Goal: Information Seeking & Learning: Learn about a topic

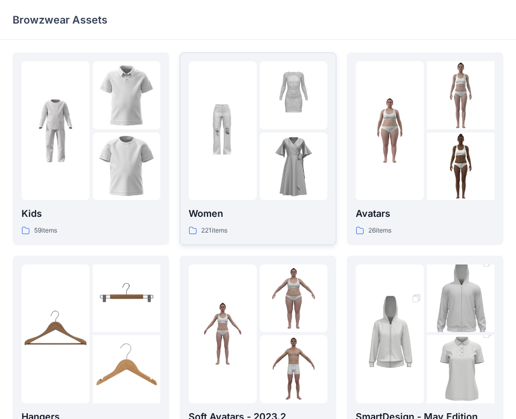
click at [293, 179] on img at bounding box center [294, 166] width 68 height 68
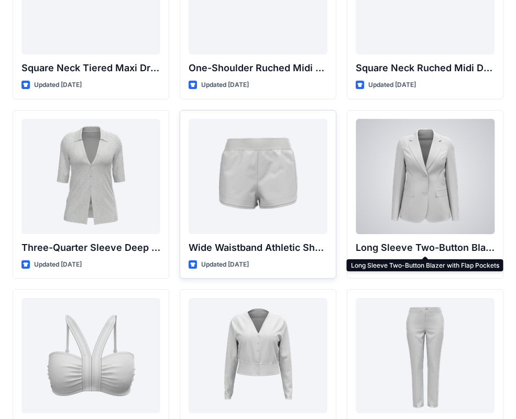
scroll to position [841, 0]
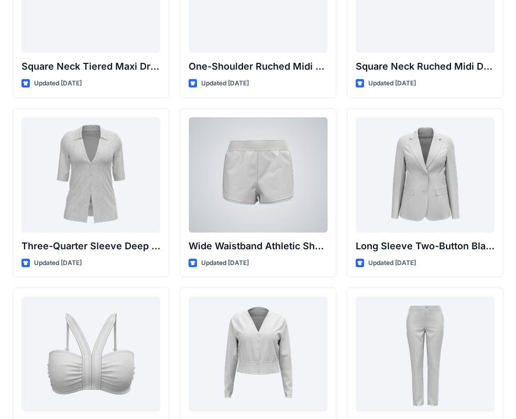
click at [319, 202] on div at bounding box center [257, 174] width 139 height 115
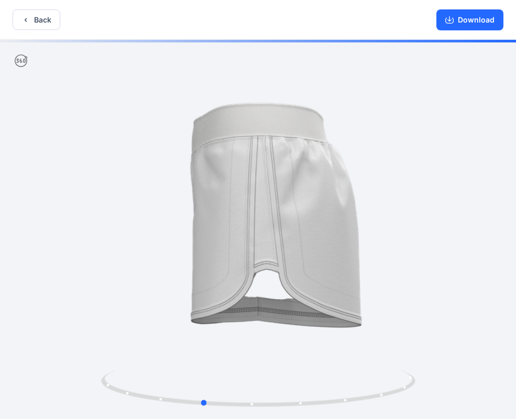
drag, startPoint x: 383, startPoint y: 217, endPoint x: 334, endPoint y: 220, distance: 49.3
click at [334, 220] on div at bounding box center [258, 230] width 516 height 381
click at [30, 14] on button "Back" at bounding box center [37, 19] width 48 height 20
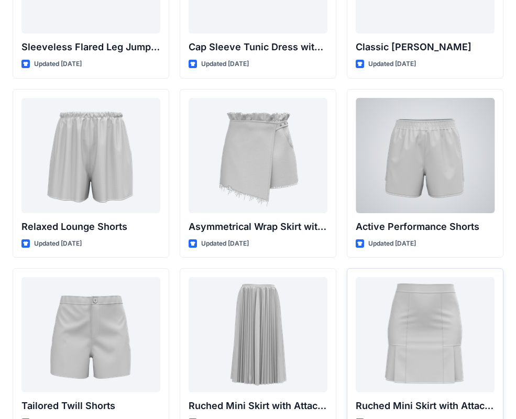
scroll to position [2517, 0]
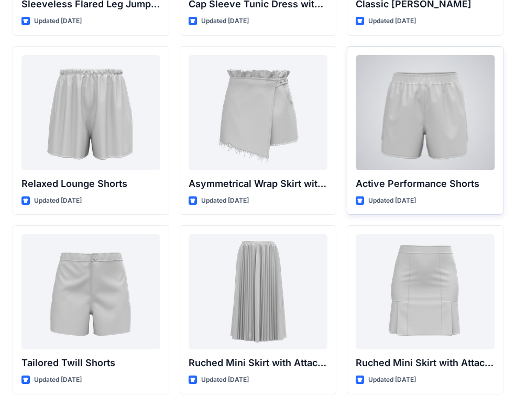
click at [441, 155] on div at bounding box center [424, 112] width 139 height 115
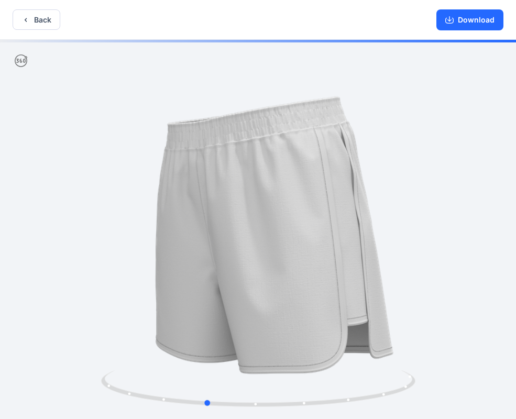
drag, startPoint x: 375, startPoint y: 184, endPoint x: 324, endPoint y: 187, distance: 51.4
click at [324, 187] on div at bounding box center [258, 230] width 516 height 381
click at [36, 17] on button "Back" at bounding box center [37, 19] width 48 height 20
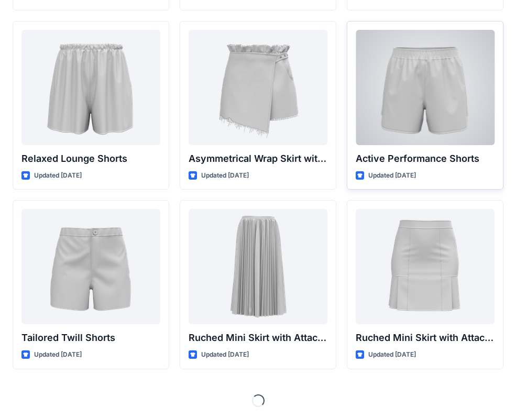
scroll to position [2543, 0]
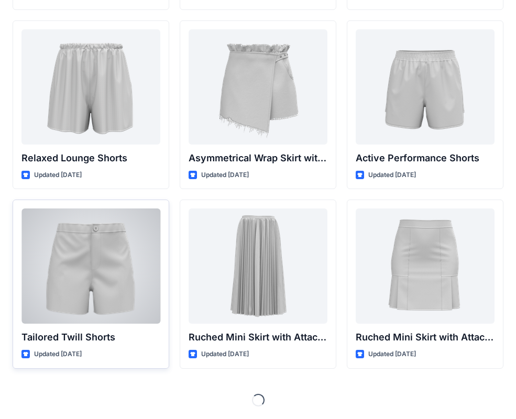
click at [85, 230] on div at bounding box center [90, 265] width 139 height 115
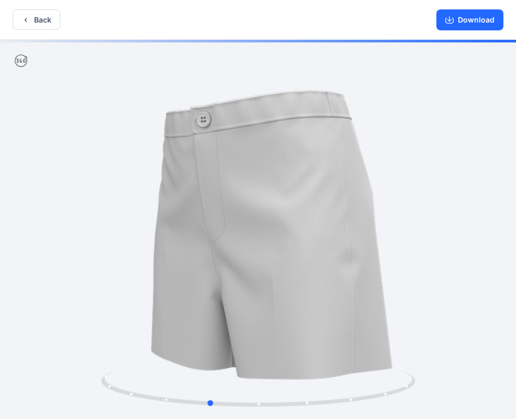
drag, startPoint x: 374, startPoint y: 222, endPoint x: 315, endPoint y: 226, distance: 59.3
click at [315, 226] on div at bounding box center [258, 230] width 516 height 381
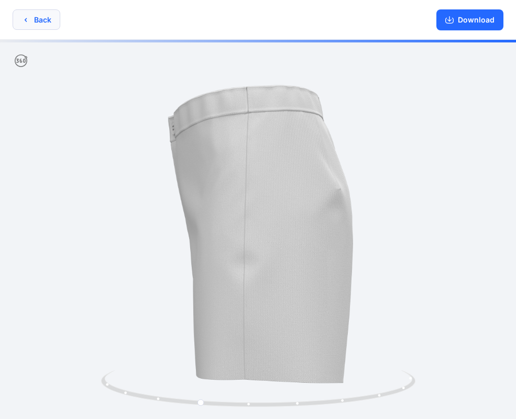
click at [35, 20] on button "Back" at bounding box center [37, 19] width 48 height 20
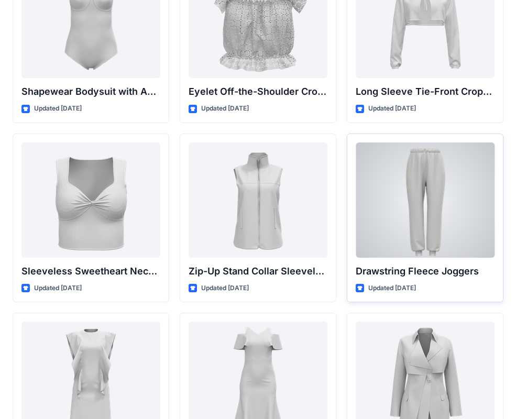
scroll to position [3507, 0]
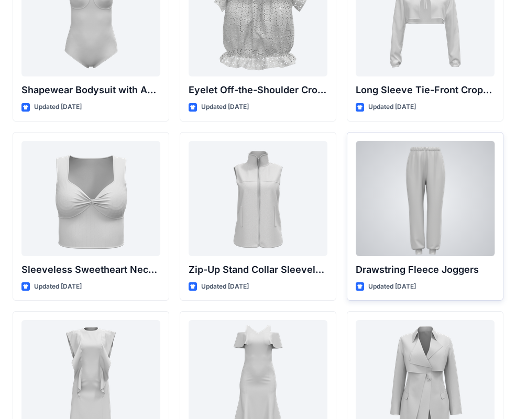
click at [455, 221] on div at bounding box center [424, 198] width 139 height 115
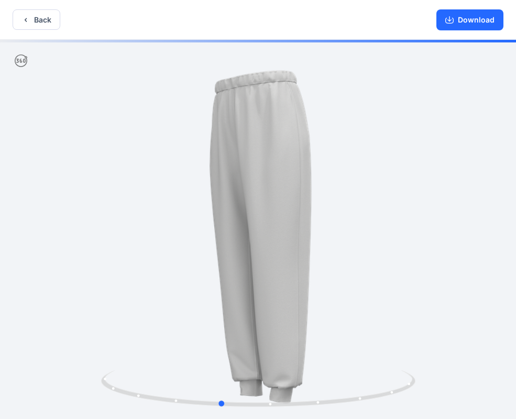
drag, startPoint x: 349, startPoint y: 195, endPoint x: 280, endPoint y: 182, distance: 70.9
click at [311, 202] on div at bounding box center [258, 230] width 516 height 381
click at [36, 26] on button "Back" at bounding box center [37, 19] width 48 height 20
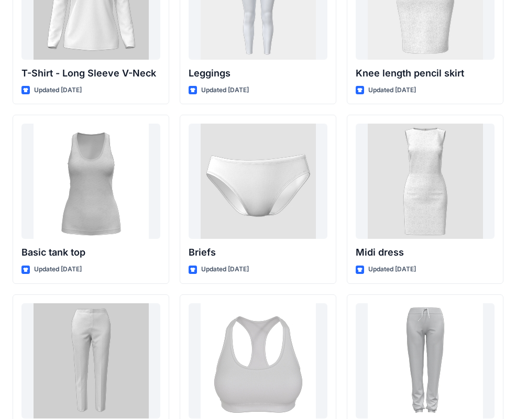
scroll to position [8650, 0]
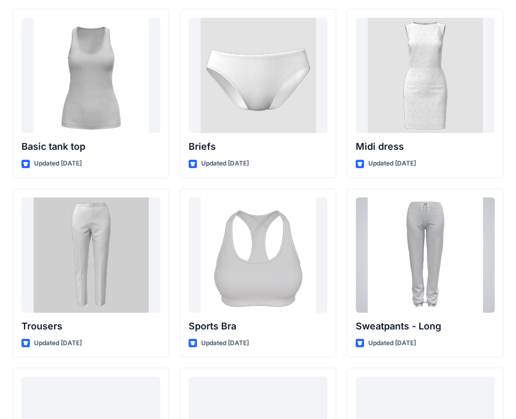
click at [443, 226] on div at bounding box center [424, 254] width 139 height 115
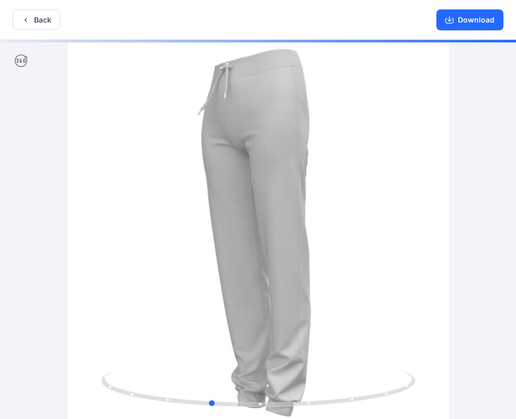
drag, startPoint x: 316, startPoint y: 175, endPoint x: 266, endPoint y: 184, distance: 50.0
click at [266, 184] on div at bounding box center [258, 230] width 516 height 381
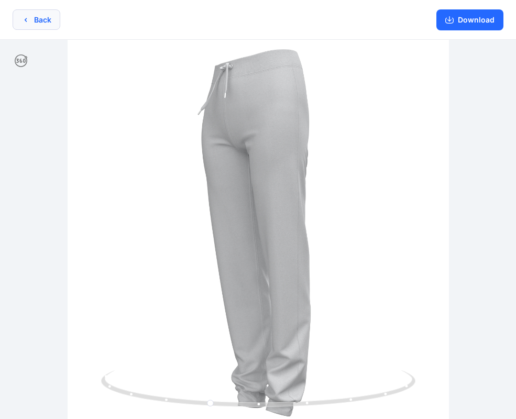
click at [35, 17] on button "Back" at bounding box center [37, 19] width 48 height 20
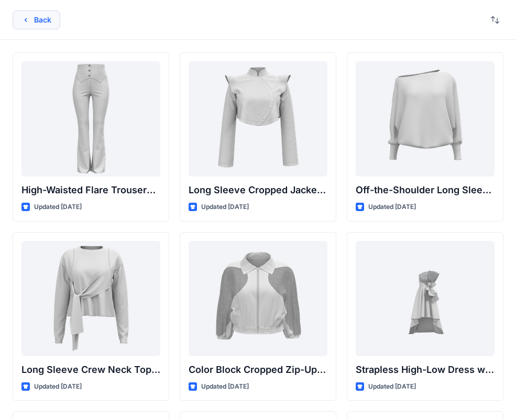
click at [47, 23] on button "Back" at bounding box center [37, 19] width 48 height 19
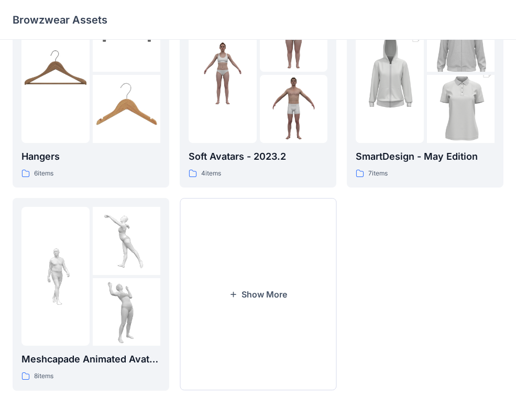
scroll to position [261, 0]
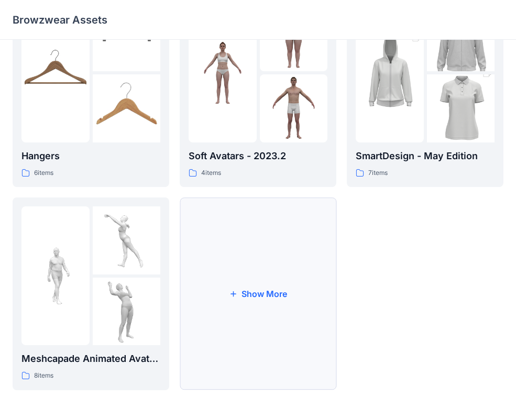
click at [243, 270] on button "Show More" at bounding box center [258, 293] width 157 height 193
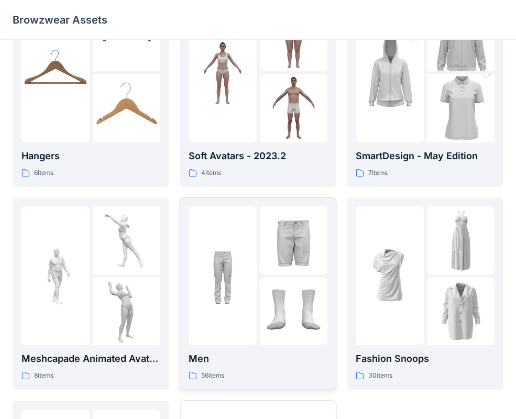
click at [304, 258] on img at bounding box center [294, 240] width 68 height 68
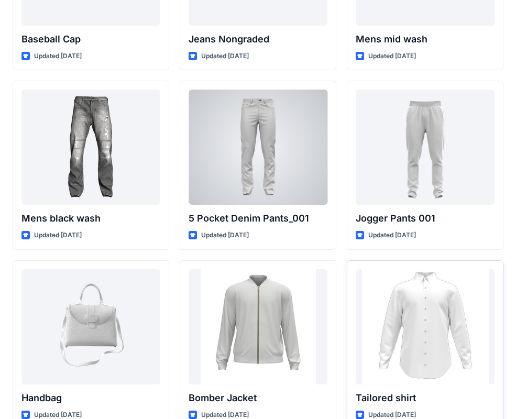
scroll to position [363, 0]
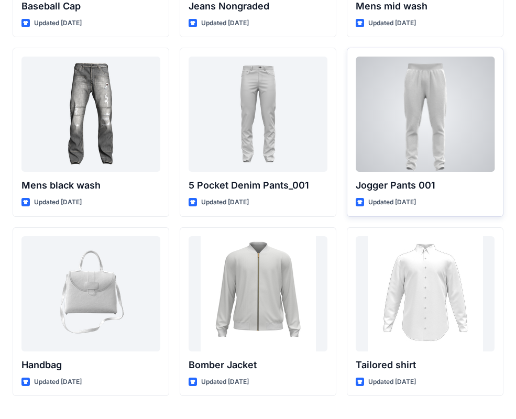
click at [463, 127] on div at bounding box center [424, 114] width 139 height 115
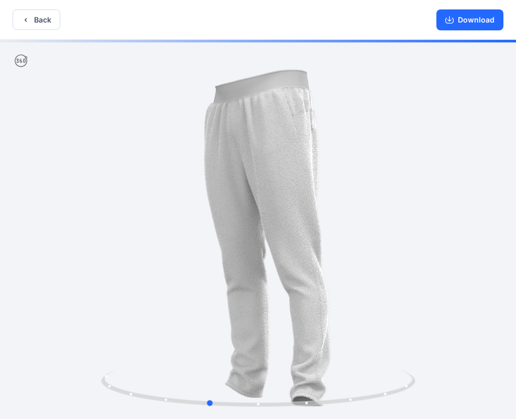
drag, startPoint x: 425, startPoint y: 131, endPoint x: 375, endPoint y: 154, distance: 54.6
click at [375, 154] on div at bounding box center [258, 230] width 516 height 381
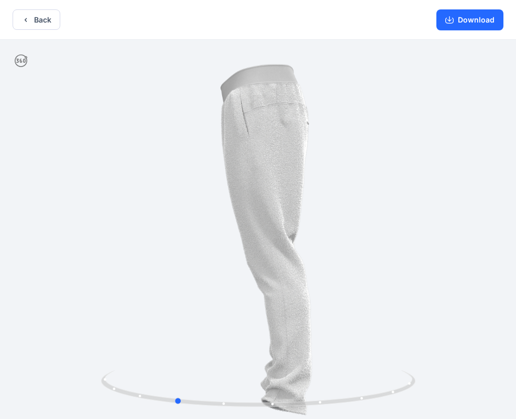
drag, startPoint x: 375, startPoint y: 166, endPoint x: 343, endPoint y: 171, distance: 32.3
click at [342, 174] on div at bounding box center [258, 230] width 516 height 381
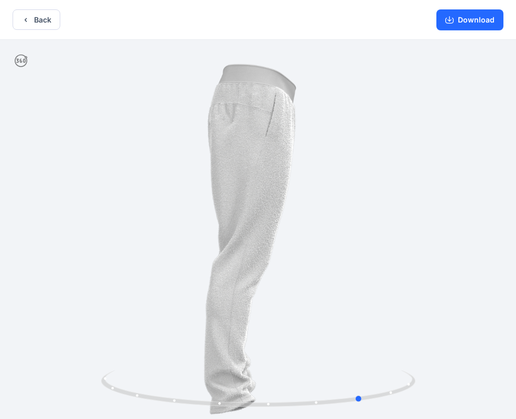
drag, startPoint x: 378, startPoint y: 103, endPoint x: 251, endPoint y: 142, distance: 133.0
click at [251, 142] on div at bounding box center [258, 230] width 516 height 381
click at [35, 24] on button "Back" at bounding box center [37, 19] width 48 height 20
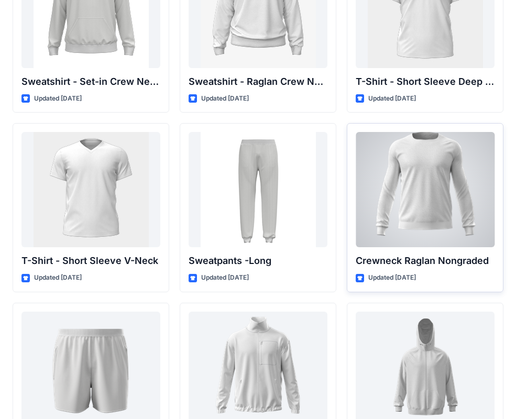
scroll to position [1008, 0]
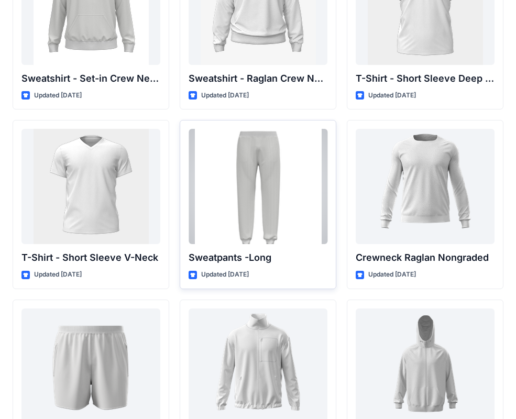
click at [266, 150] on div at bounding box center [257, 186] width 139 height 115
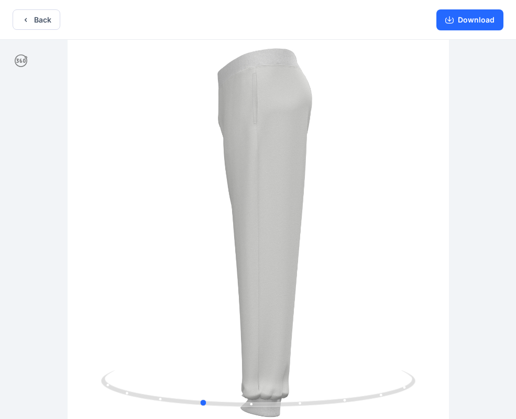
drag, startPoint x: 409, startPoint y: 141, endPoint x: 352, endPoint y: 176, distance: 67.3
click at [352, 176] on div at bounding box center [258, 230] width 516 height 381
click at [466, 23] on button "Download" at bounding box center [469, 19] width 67 height 21
click at [37, 17] on button "Back" at bounding box center [37, 19] width 48 height 20
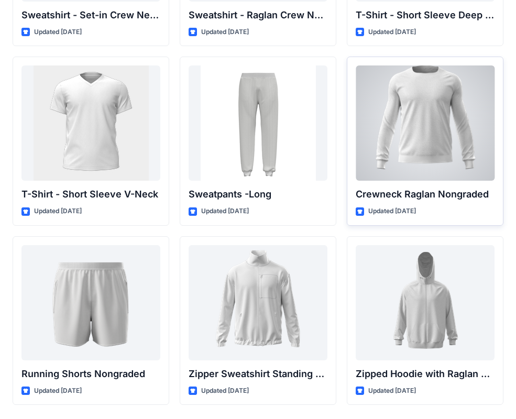
scroll to position [1108, 0]
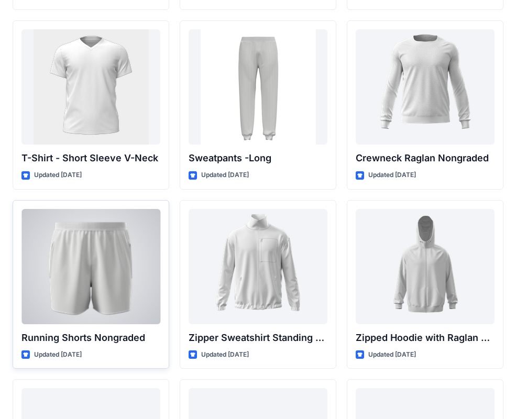
click at [79, 287] on div at bounding box center [90, 266] width 139 height 115
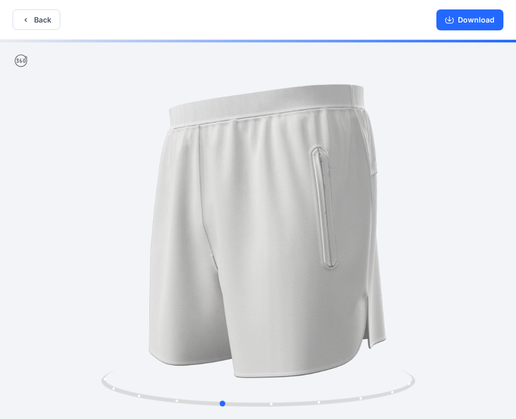
drag, startPoint x: 439, startPoint y: 192, endPoint x: 400, endPoint y: 200, distance: 39.1
click at [402, 200] on div at bounding box center [258, 230] width 516 height 381
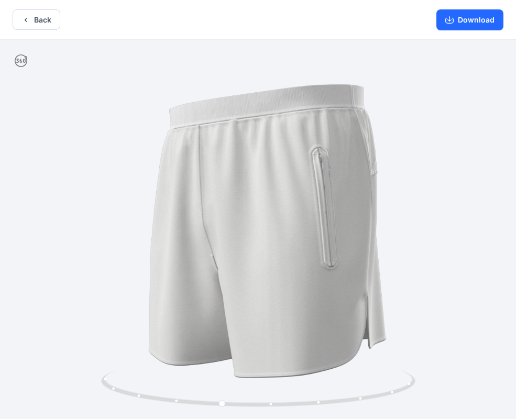
click at [32, 19] on button "Back" at bounding box center [37, 19] width 48 height 20
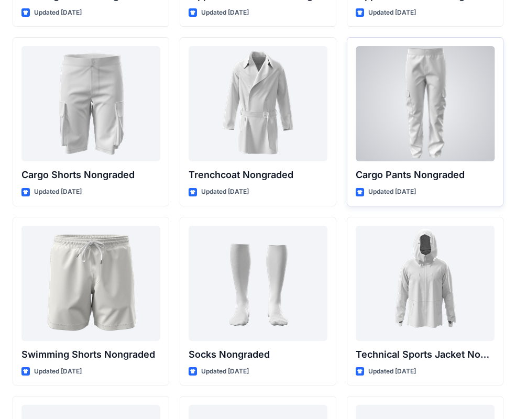
scroll to position [1520, 0]
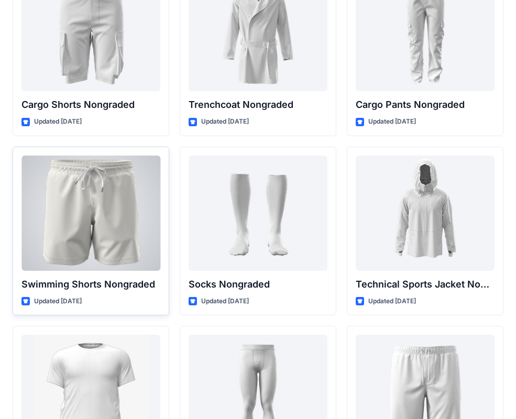
click at [100, 237] on div at bounding box center [90, 212] width 139 height 115
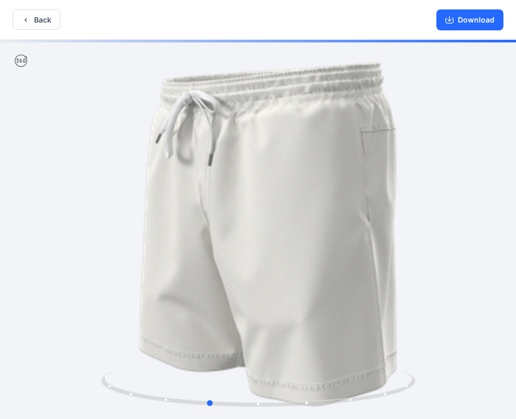
drag, startPoint x: 393, startPoint y: 187, endPoint x: 343, endPoint y: 198, distance: 50.9
click at [343, 198] on div at bounding box center [258, 230] width 516 height 381
click at [44, 20] on button "Back" at bounding box center [37, 19] width 48 height 20
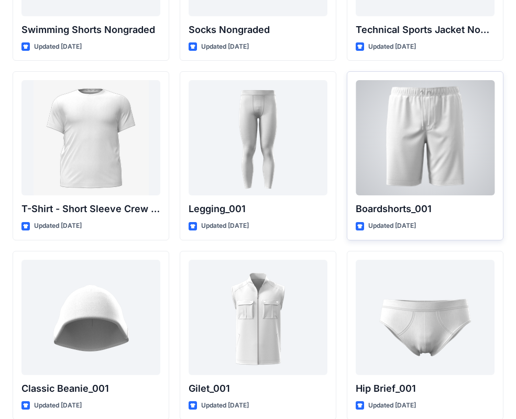
scroll to position [1788, 0]
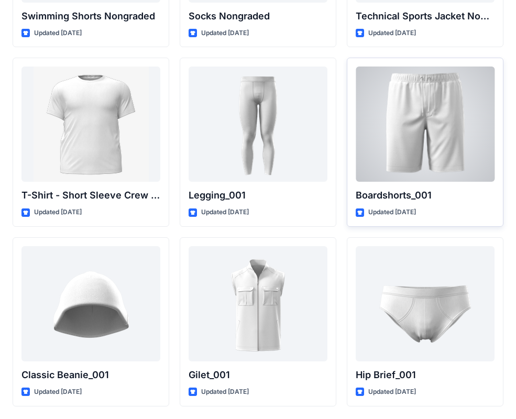
click at [438, 158] on div at bounding box center [424, 123] width 139 height 115
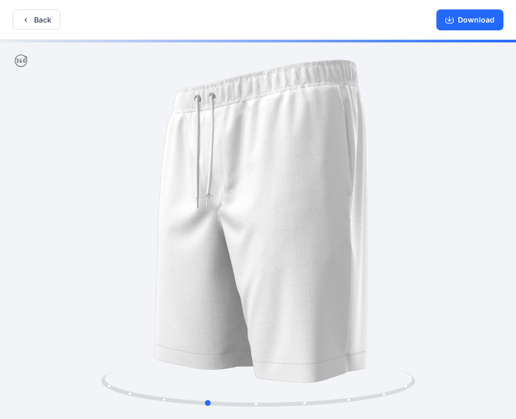
drag, startPoint x: 423, startPoint y: 158, endPoint x: 372, endPoint y: 174, distance: 54.0
click at [372, 174] on div at bounding box center [258, 230] width 516 height 381
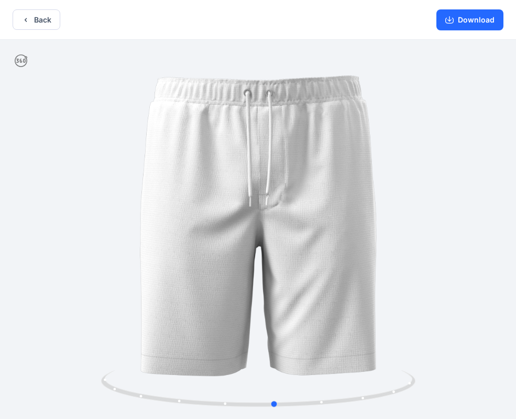
drag, startPoint x: 407, startPoint y: 206, endPoint x: 465, endPoint y: 174, distance: 66.3
click at [475, 217] on div at bounding box center [258, 230] width 516 height 381
click at [469, 21] on button "Download" at bounding box center [469, 19] width 67 height 21
click at [41, 17] on button "Back" at bounding box center [37, 19] width 48 height 20
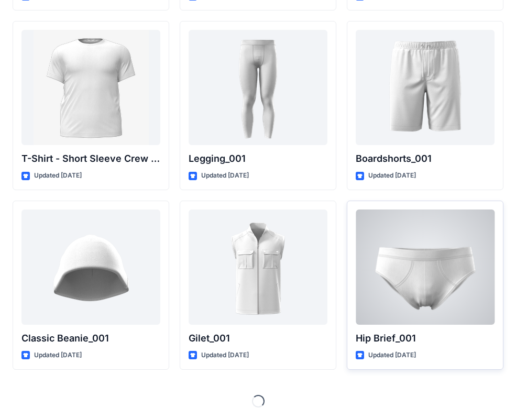
scroll to position [1825, 0]
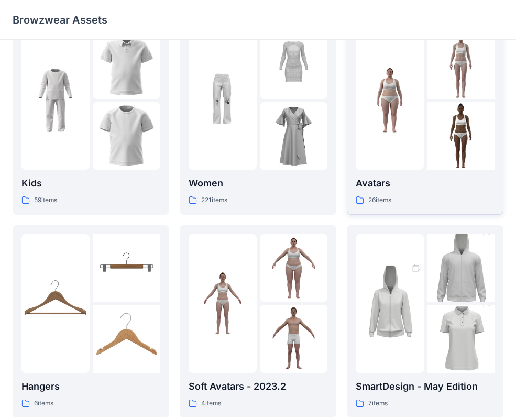
scroll to position [241, 0]
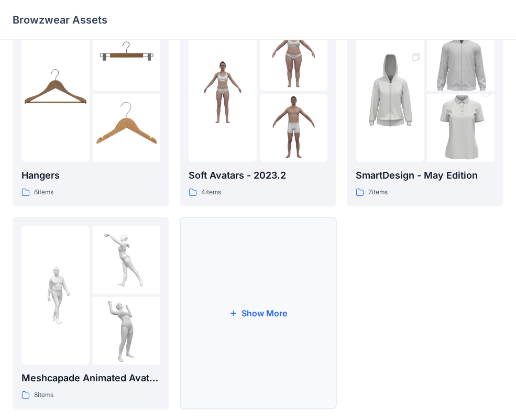
click at [229, 303] on button "Show More" at bounding box center [258, 313] width 157 height 193
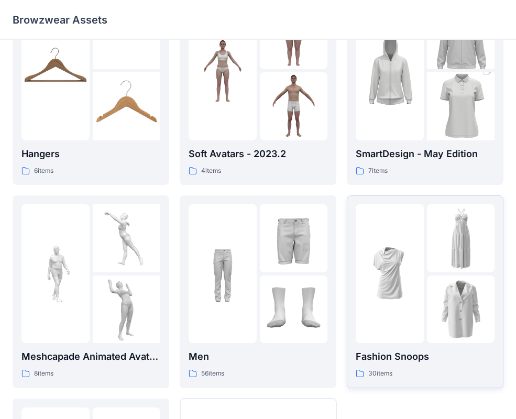
scroll to position [399, 0]
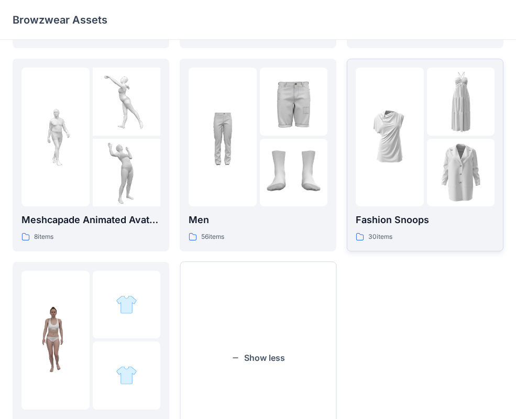
click at [435, 193] on img at bounding box center [461, 173] width 68 height 68
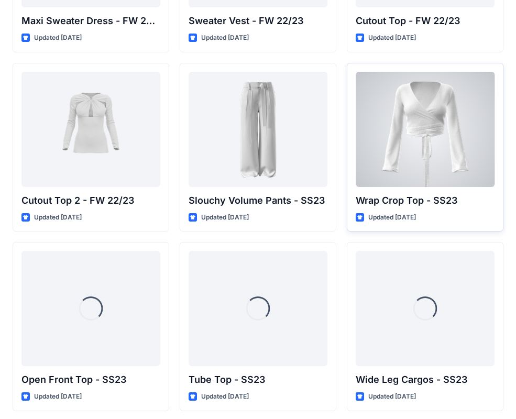
scroll to position [530, 0]
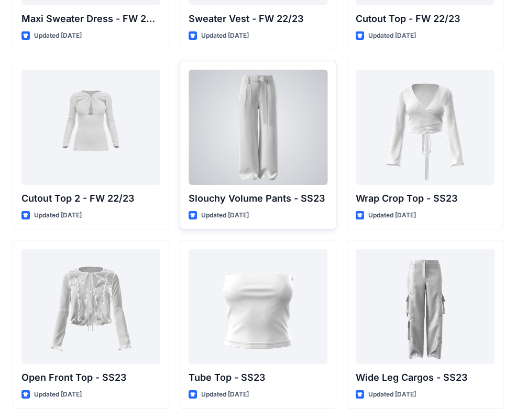
click at [295, 127] on div at bounding box center [257, 127] width 139 height 115
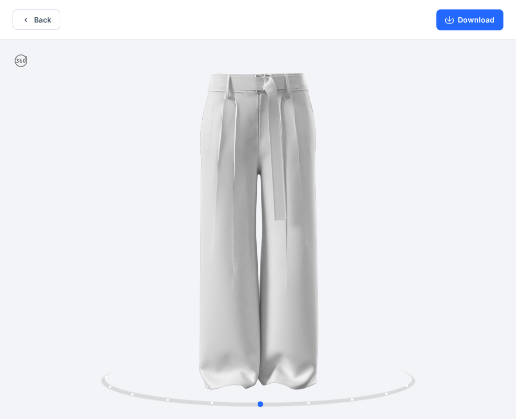
drag, startPoint x: 419, startPoint y: 186, endPoint x: 421, endPoint y: 204, distance: 18.0
click at [421, 204] on div at bounding box center [258, 230] width 516 height 381
click at [469, 20] on button "Download" at bounding box center [469, 19] width 67 height 21
click at [50, 21] on button "Back" at bounding box center [37, 19] width 48 height 20
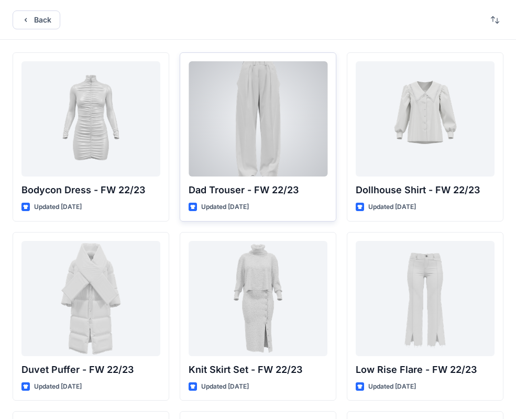
click at [276, 135] on div at bounding box center [257, 118] width 139 height 115
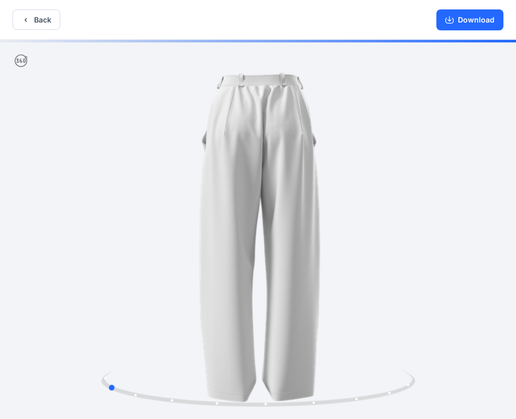
drag, startPoint x: 419, startPoint y: 197, endPoint x: 267, endPoint y: 211, distance: 151.9
click at [267, 211] on div at bounding box center [258, 230] width 516 height 381
